Goal: Task Accomplishment & Management: Use online tool/utility

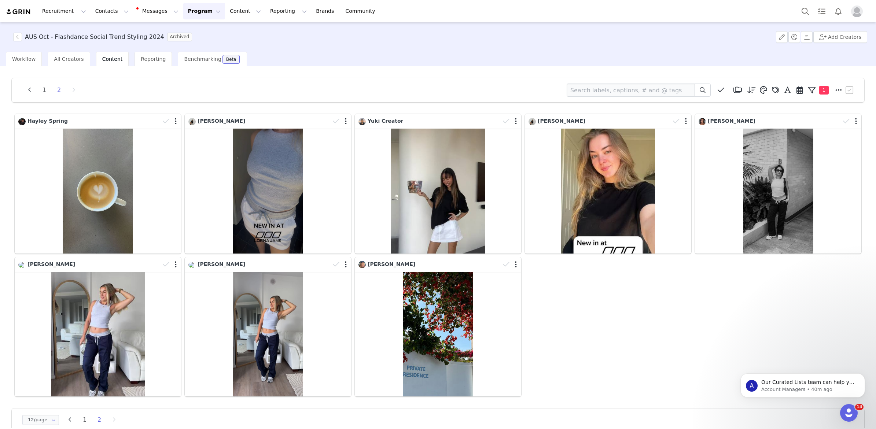
click at [23, 31] on div "AUS Oct - Flashdance Social Trend Styling 2024 Archived Add Creators" at bounding box center [438, 36] width 876 height 29
click at [21, 32] on div "AUS Oct - Flashdance Social Trend Styling 2024 Archived Add Creators" at bounding box center [438, 36] width 876 height 29
click at [19, 37] on button "button" at bounding box center [17, 37] width 9 height 9
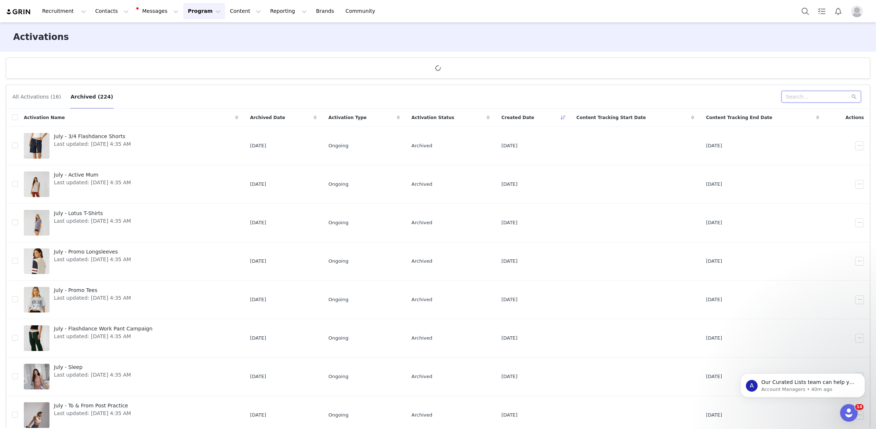
click at [798, 96] on input "text" at bounding box center [821, 97] width 80 height 12
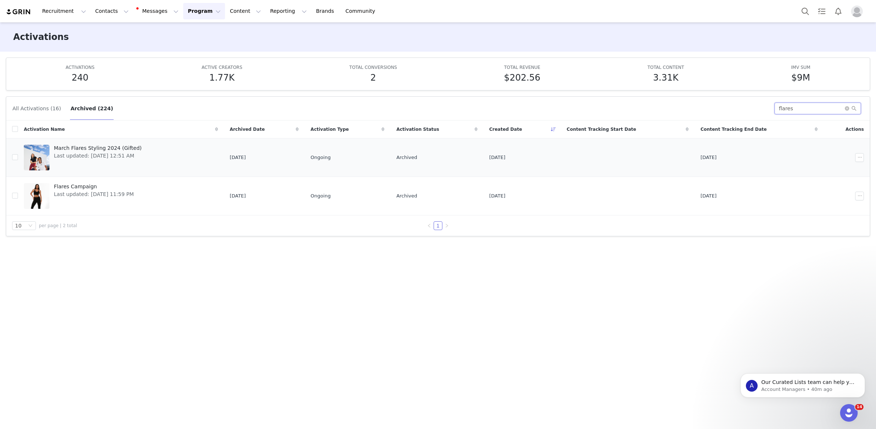
type input "flares"
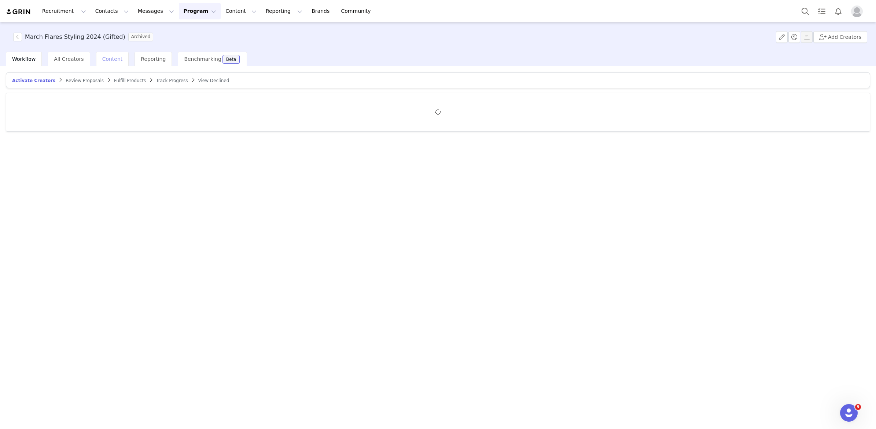
click at [106, 59] on span "Content" at bounding box center [112, 59] width 21 height 6
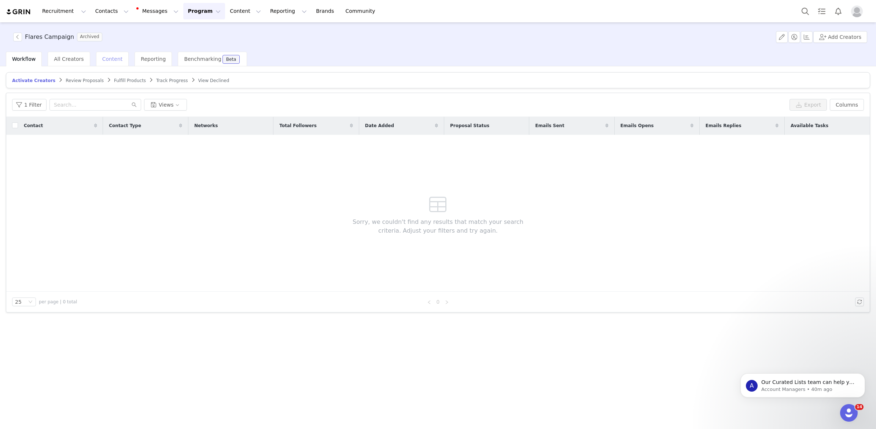
click at [102, 57] on span "Content" at bounding box center [112, 59] width 21 height 6
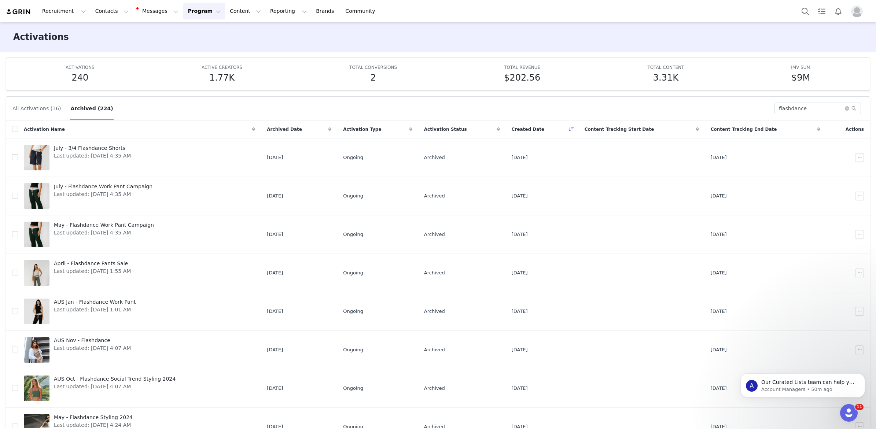
scroll to position [81, 0]
